Goal: Information Seeking & Learning: Learn about a topic

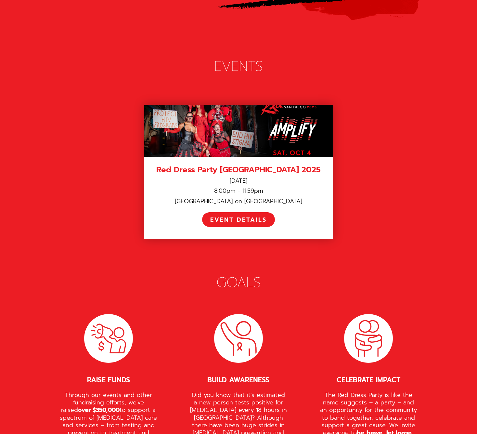
scroll to position [860, 0]
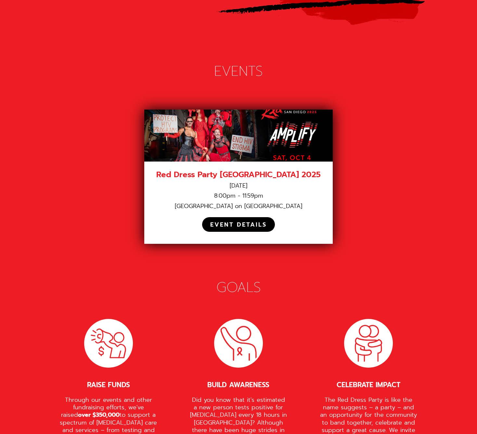
click at [220, 221] on div "EVENT DETAILS" at bounding box center [238, 224] width 57 height 7
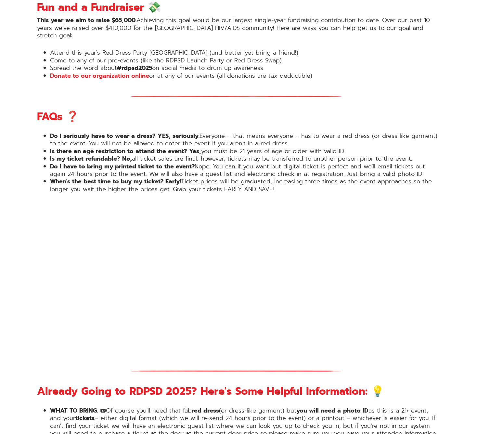
scroll to position [745, 0]
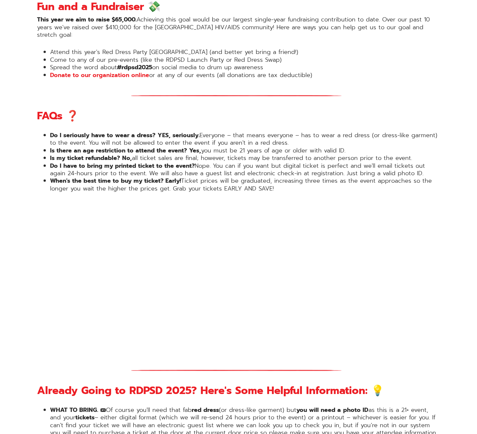
click at [132, 177] on li "When's the best time to buy my ticket? Early! Ticket prices will be graduated, …" at bounding box center [245, 184] width 390 height 15
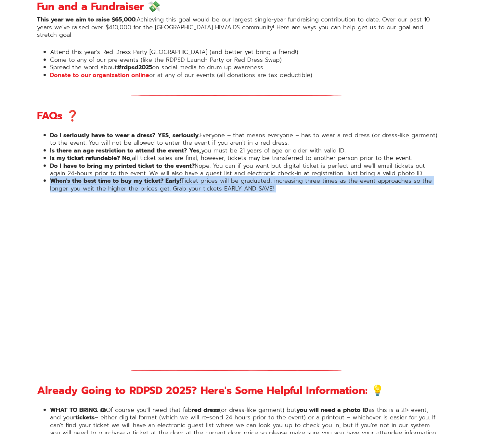
click at [132, 177] on li "When's the best time to buy my ticket? Early! Ticket prices will be graduated, …" at bounding box center [245, 184] width 390 height 15
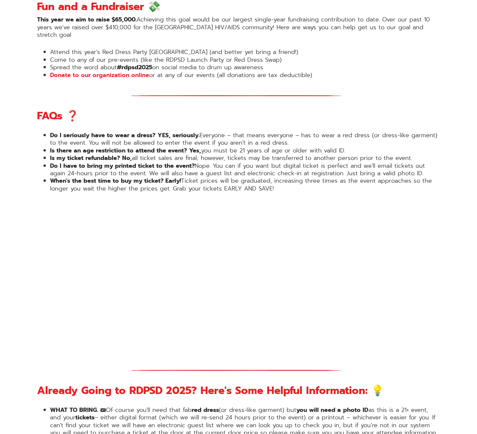
click at [128, 162] on li "Do I have to bring my printed ticket to the event? Nope. You can if you want bu…" at bounding box center [245, 169] width 390 height 15
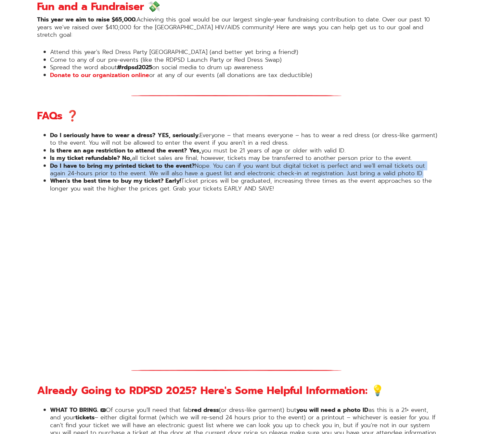
click at [128, 162] on li "Do I have to bring my printed ticket to the event? Nope. You can if you want bu…" at bounding box center [245, 169] width 390 height 15
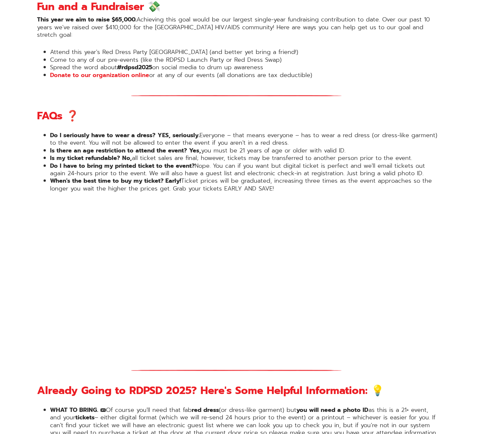
click at [115, 153] on strong "Is my ticket refundable?" at bounding box center [85, 157] width 70 height 9
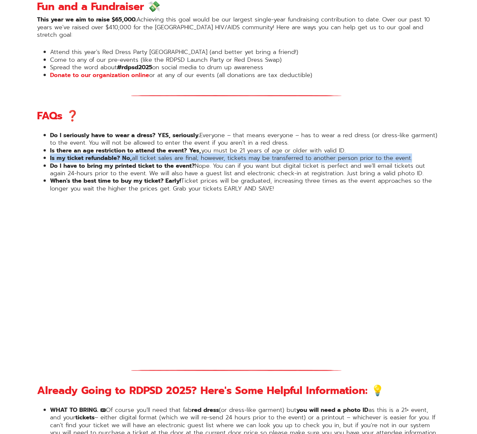
click at [115, 153] on strong "Is my ticket refundable?" at bounding box center [85, 157] width 70 height 9
